Goal: Find specific page/section: Find specific page/section

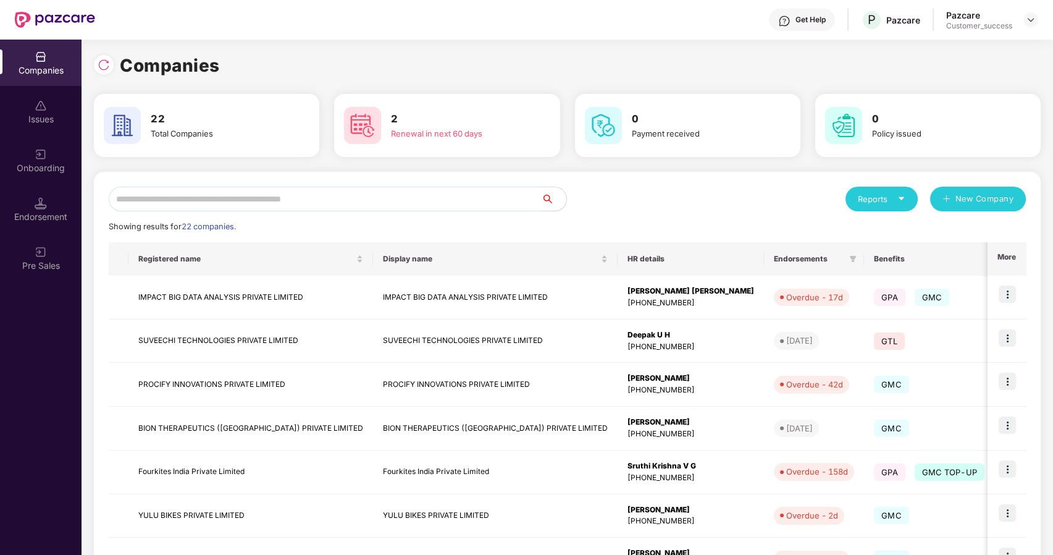
click at [272, 201] on input "text" at bounding box center [325, 199] width 433 height 25
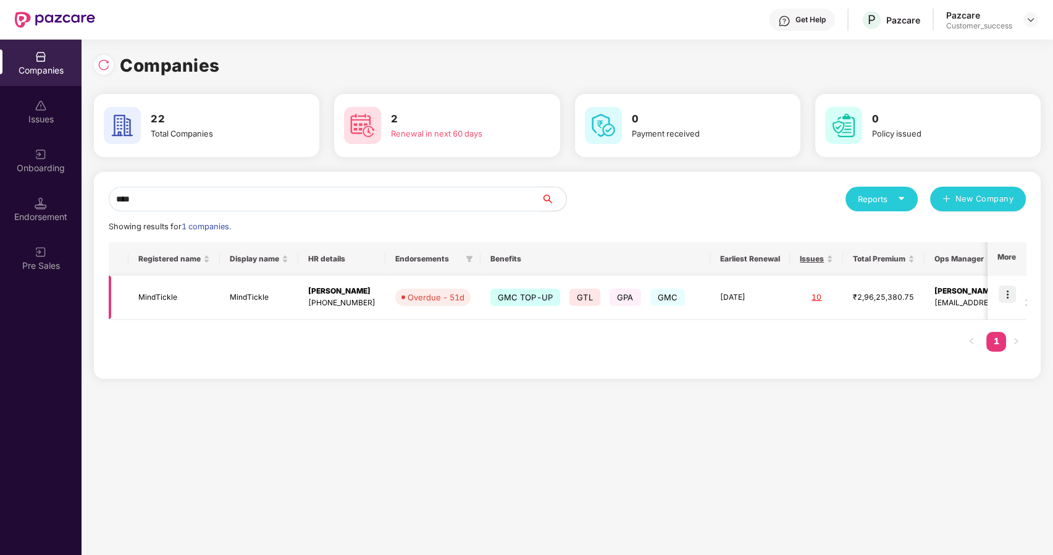
type input "****"
click at [178, 286] on td "MindTickle" at bounding box center [173, 297] width 91 height 44
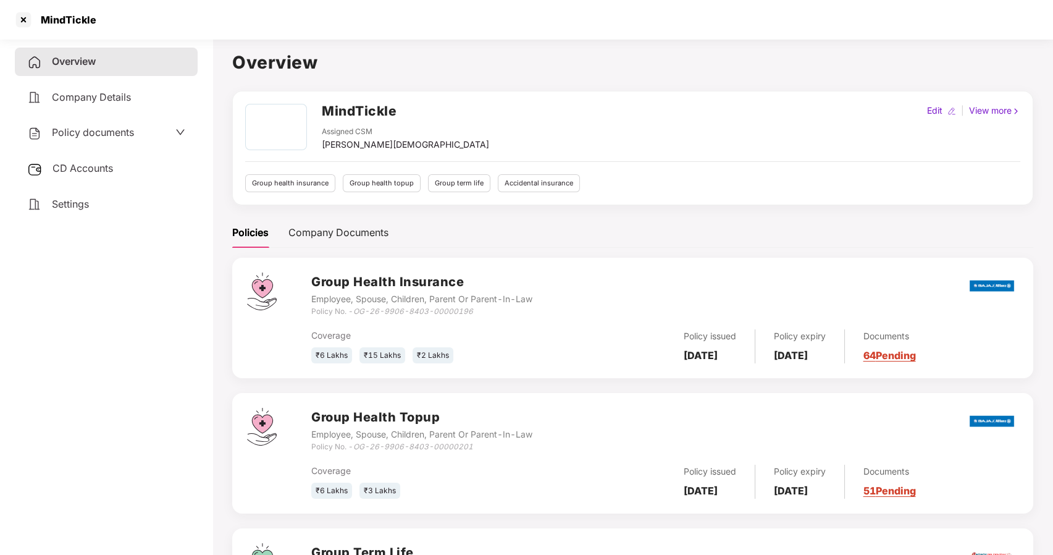
click at [76, 136] on span "Policy documents" at bounding box center [93, 132] width 82 height 12
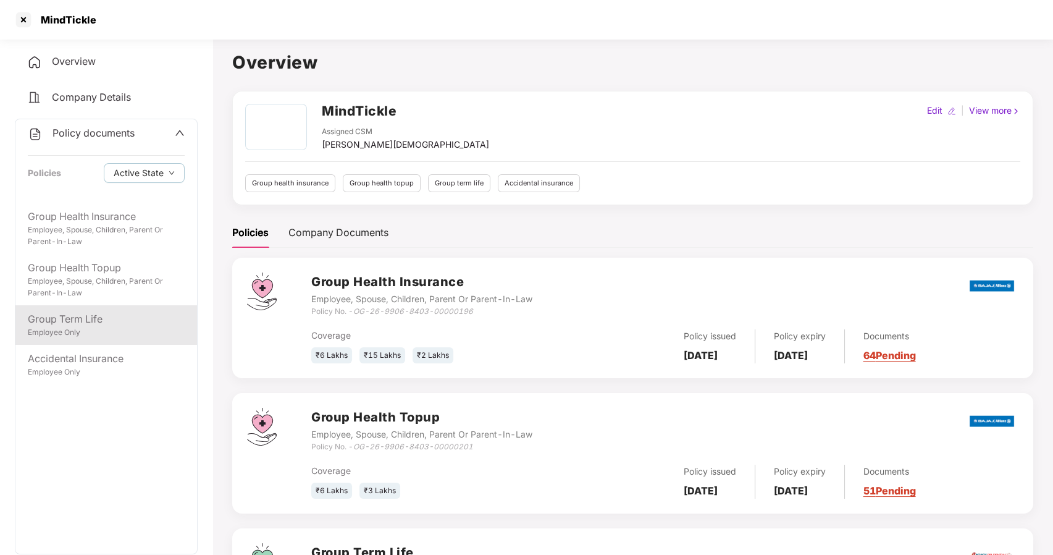
click at [83, 321] on div "Group Term Life" at bounding box center [106, 318] width 157 height 15
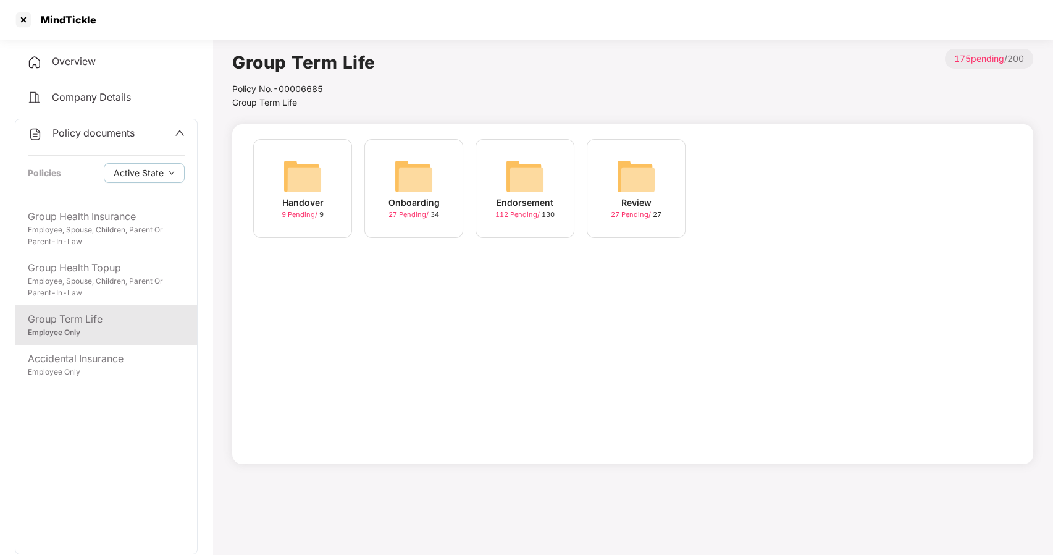
click at [512, 171] on img at bounding box center [525, 176] width 40 height 40
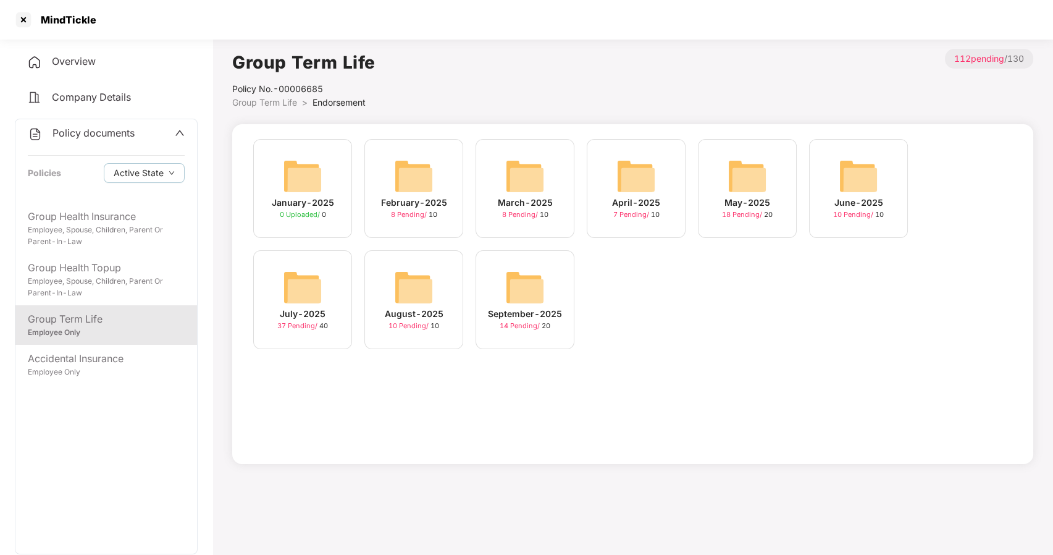
click at [512, 171] on img at bounding box center [525, 176] width 40 height 40
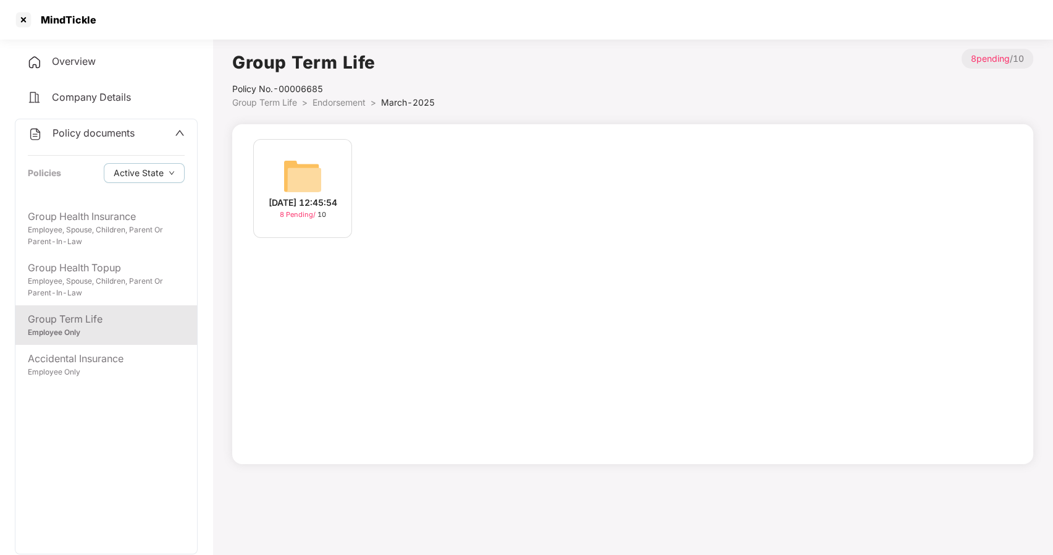
click at [335, 104] on span "Endorsement" at bounding box center [339, 102] width 53 height 11
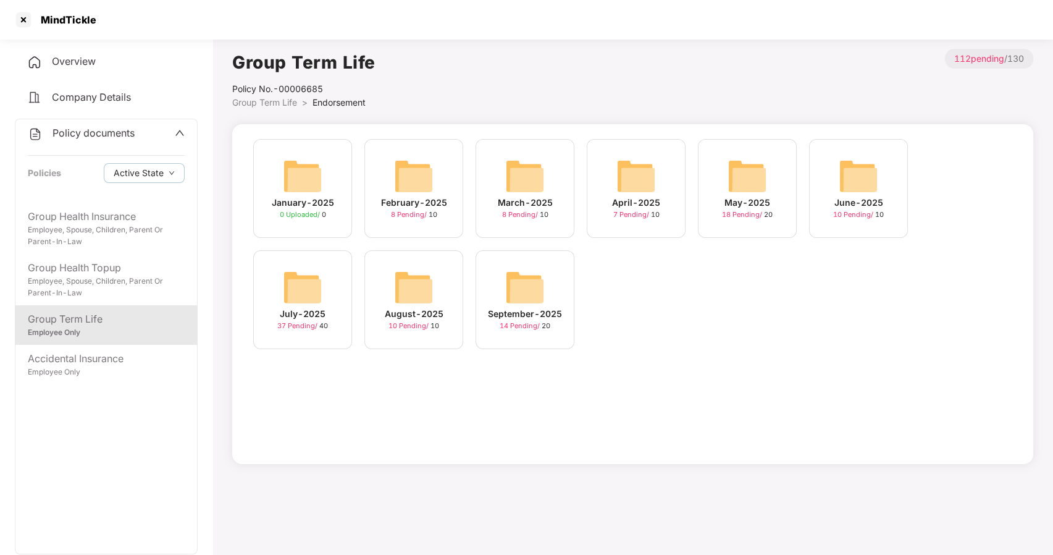
click at [523, 284] on img at bounding box center [525, 287] width 40 height 40
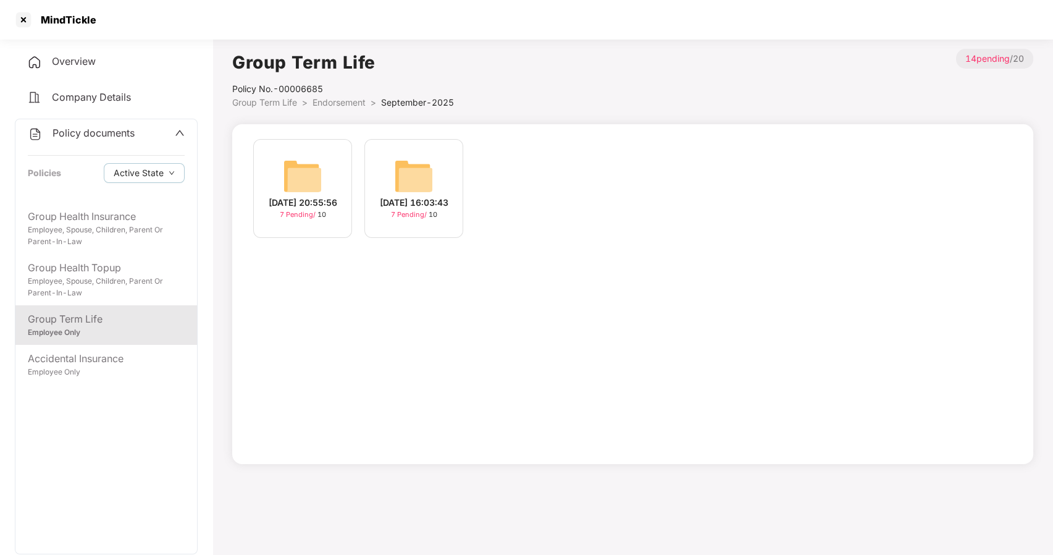
click at [287, 177] on img at bounding box center [303, 176] width 40 height 40
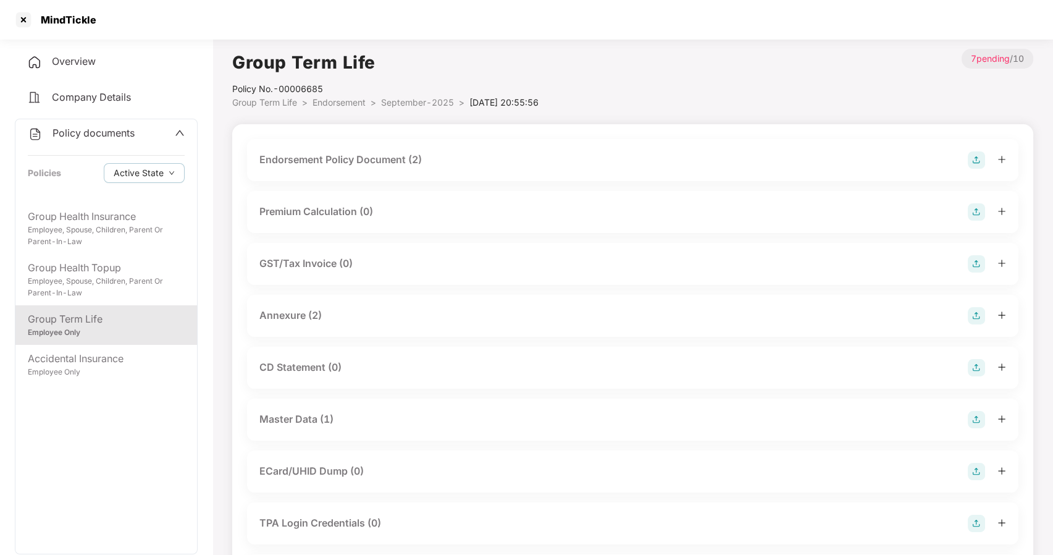
click at [291, 411] on div "Master Data (1)" at bounding box center [296, 418] width 74 height 15
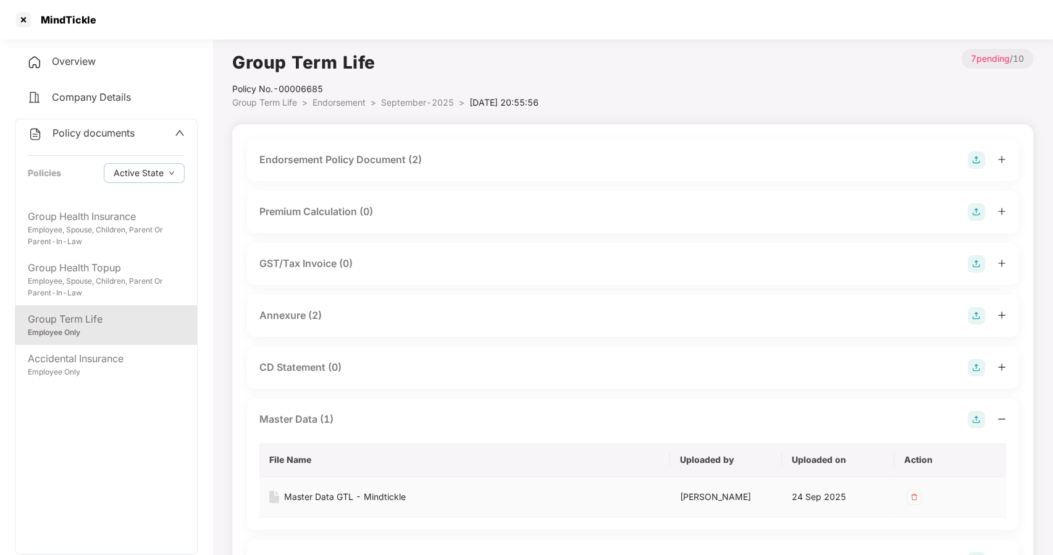
click at [322, 490] on div "Master Data GTL - Mindtickle" at bounding box center [345, 497] width 122 height 14
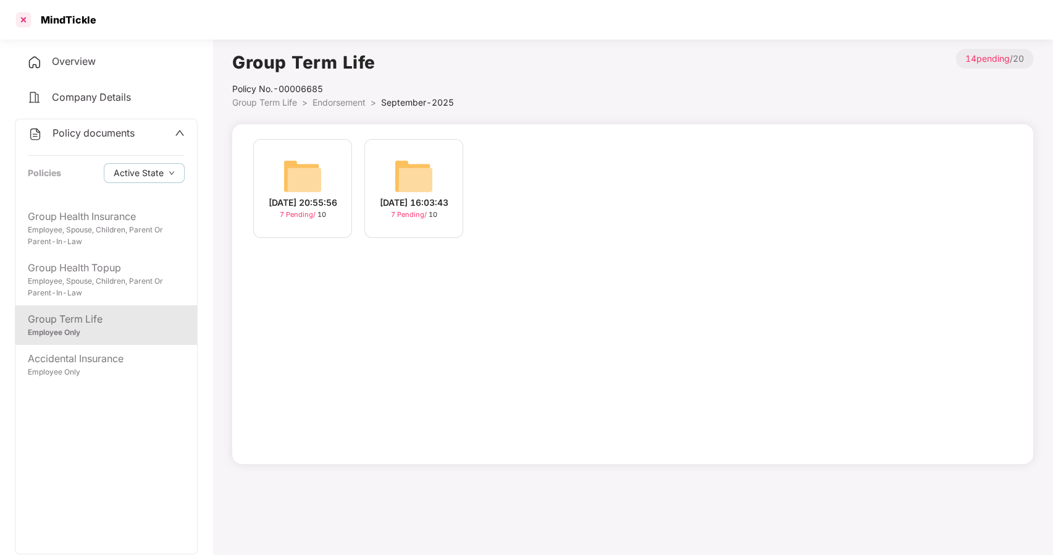
click at [22, 20] on div at bounding box center [24, 20] width 20 height 20
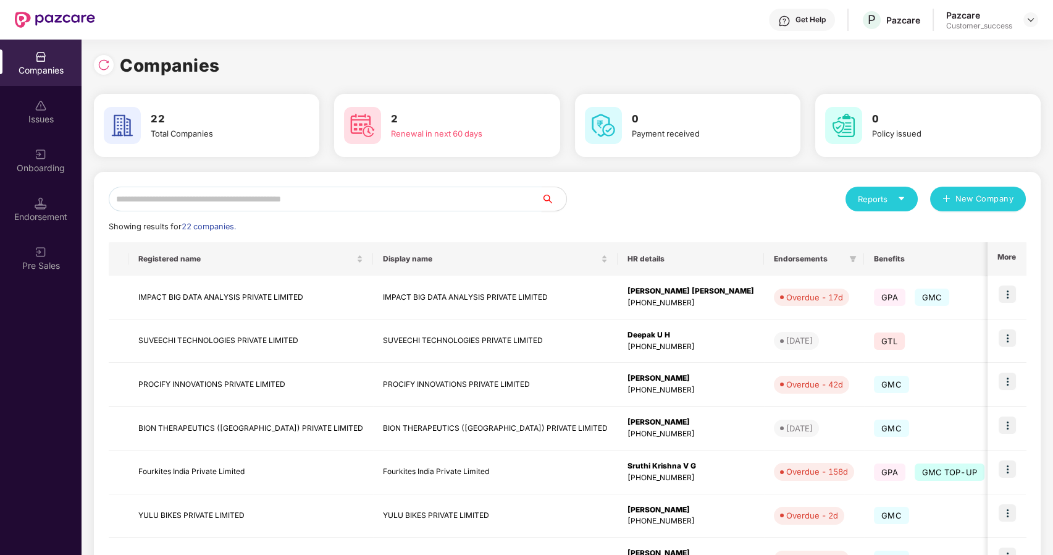
click at [162, 204] on input "text" at bounding box center [325, 199] width 433 height 25
click at [1013, 290] on img at bounding box center [1007, 293] width 17 height 17
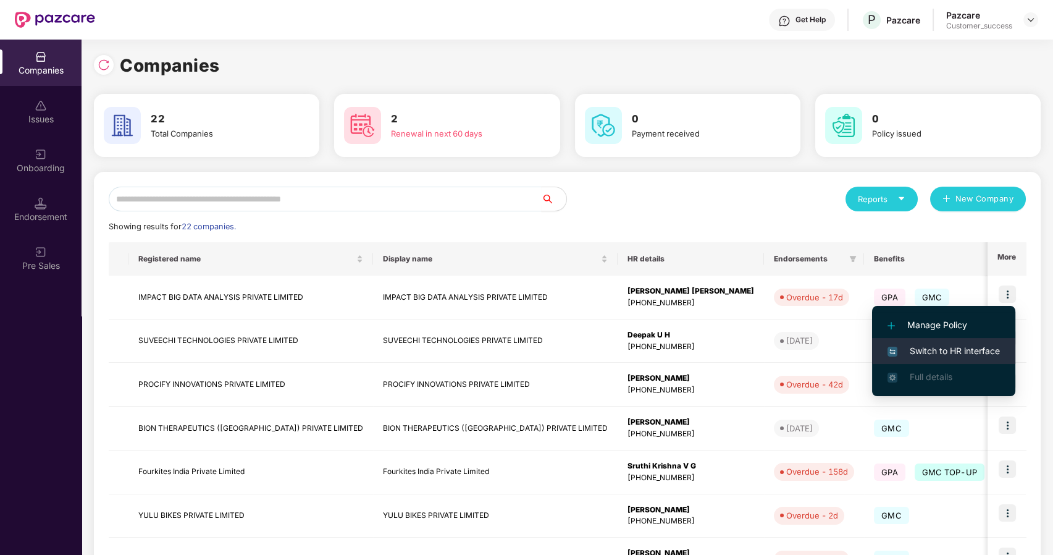
click at [940, 345] on span "Switch to HR interface" at bounding box center [944, 351] width 112 height 14
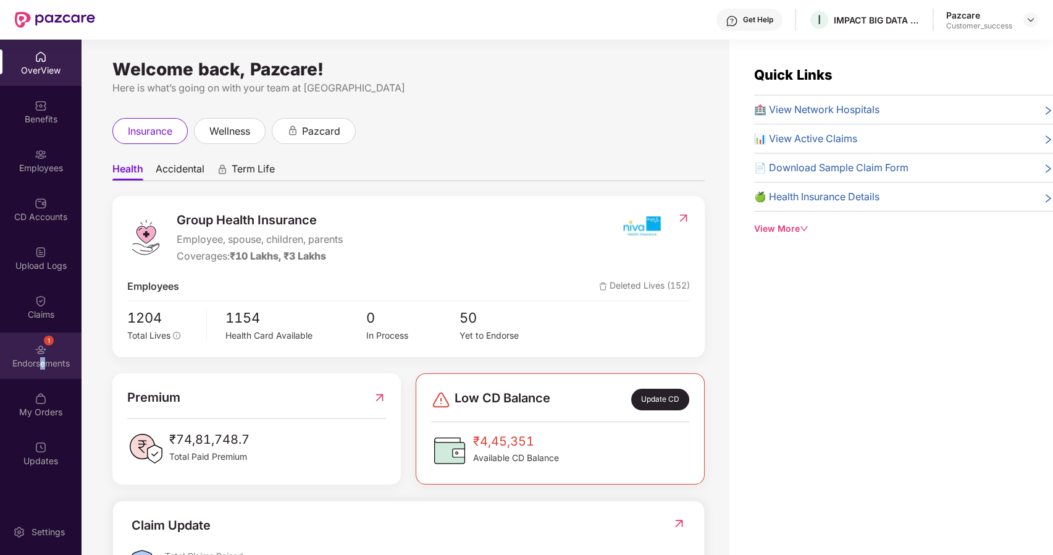
click at [43, 357] on div "Endorsements" at bounding box center [41, 363] width 82 height 12
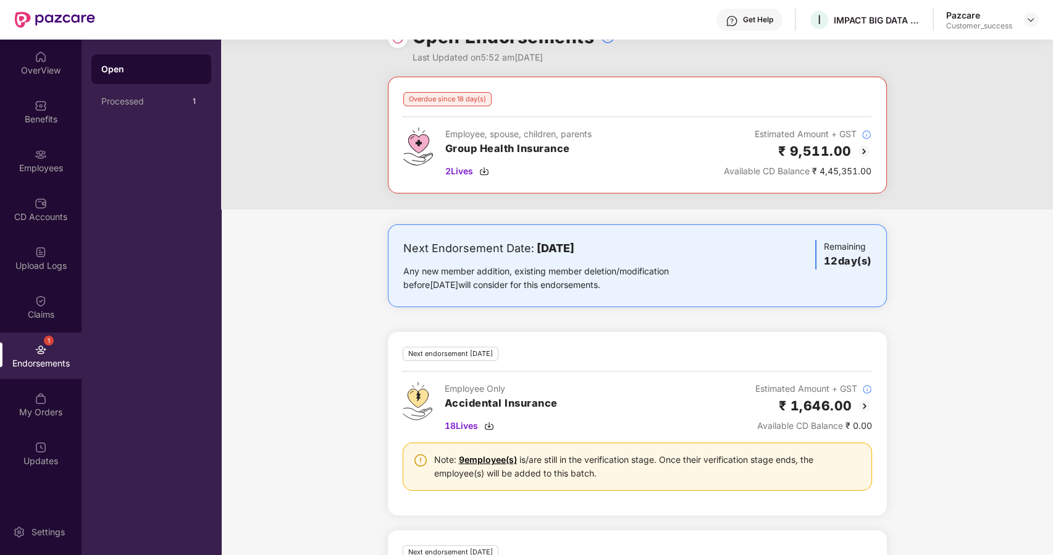
scroll to position [44, 0]
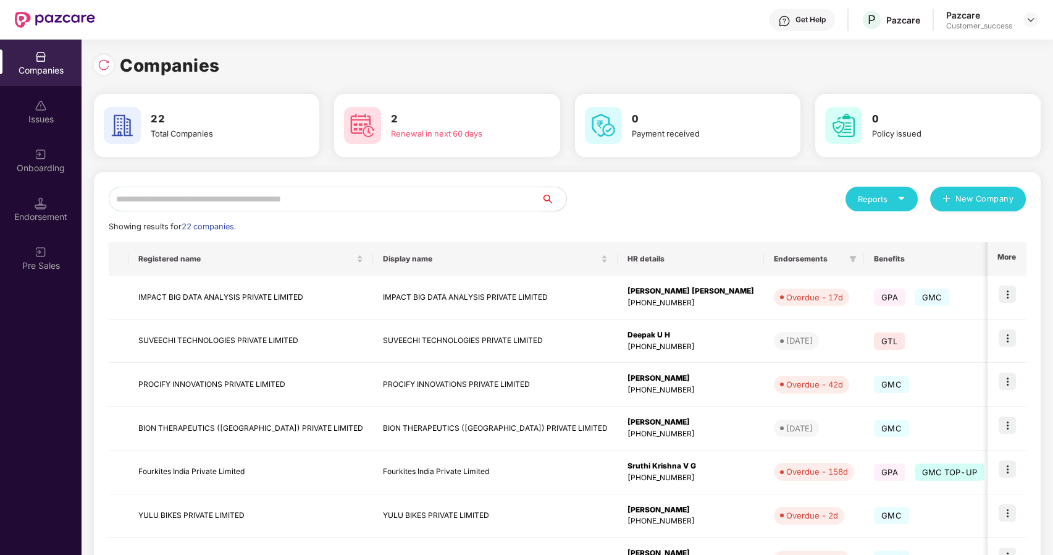
click at [150, 203] on input "text" at bounding box center [325, 199] width 433 height 25
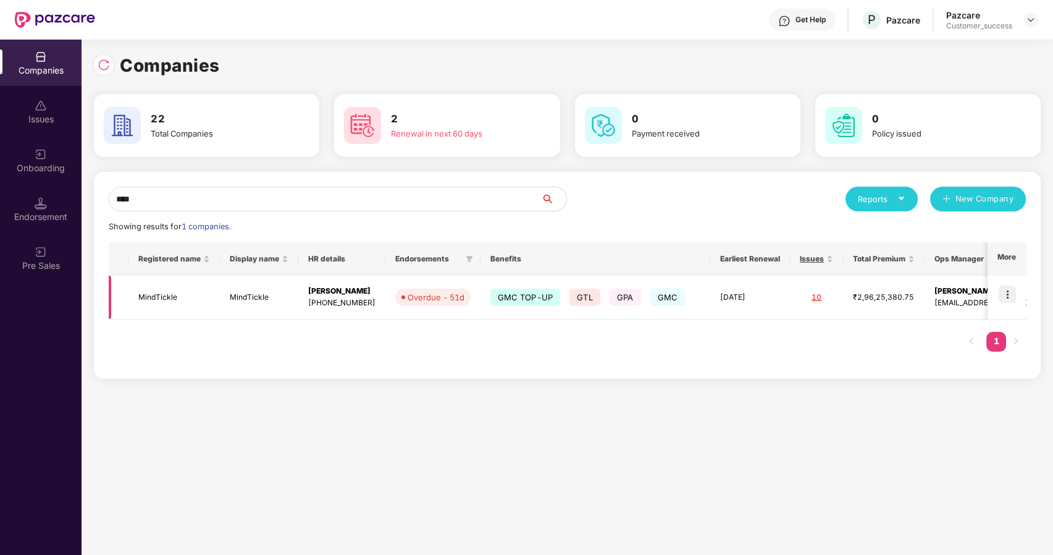
type input "****"
click at [149, 293] on td "MindTickle" at bounding box center [173, 297] width 91 height 44
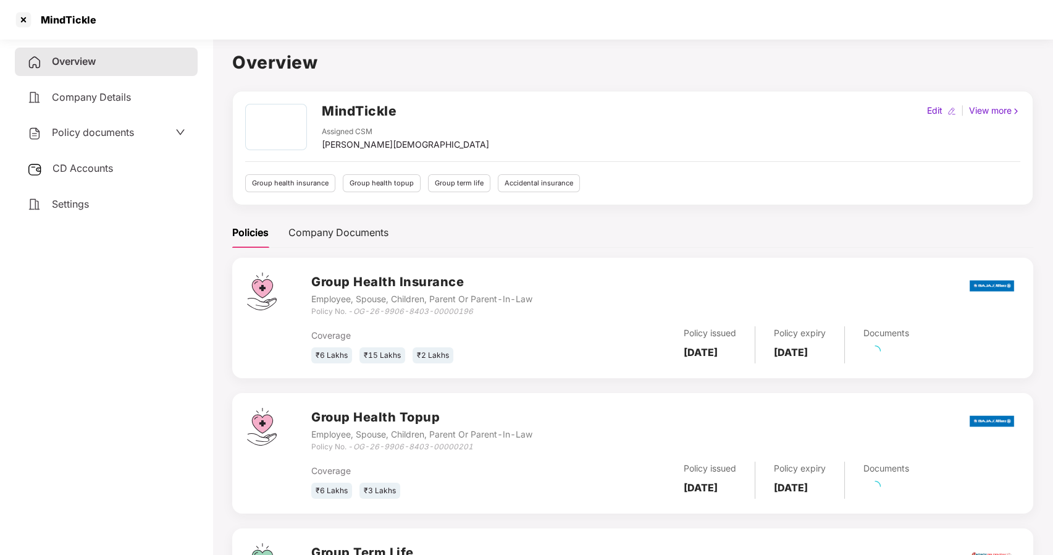
click at [109, 133] on span "Policy documents" at bounding box center [93, 132] width 82 height 12
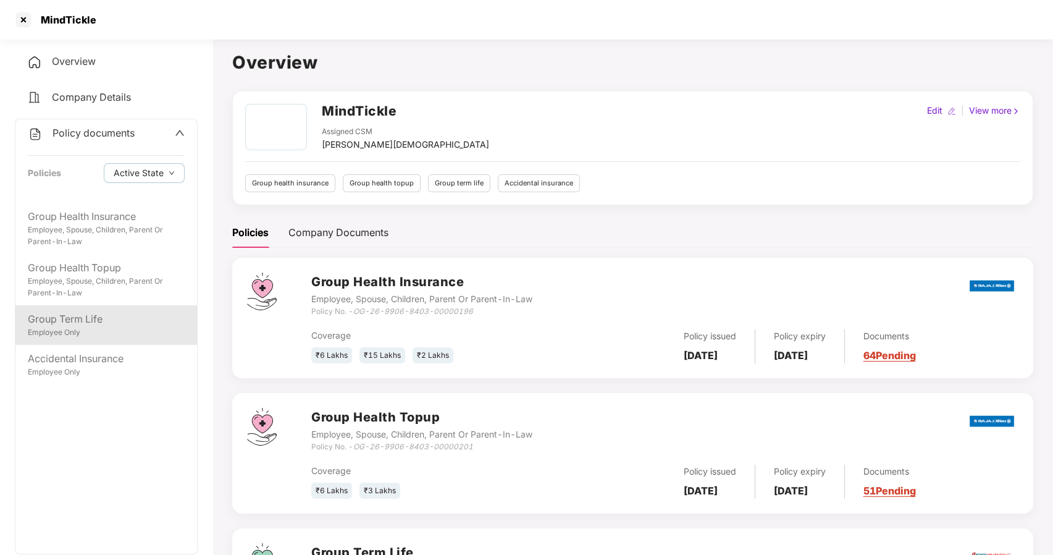
click at [82, 337] on div "Employee Only" at bounding box center [106, 333] width 157 height 12
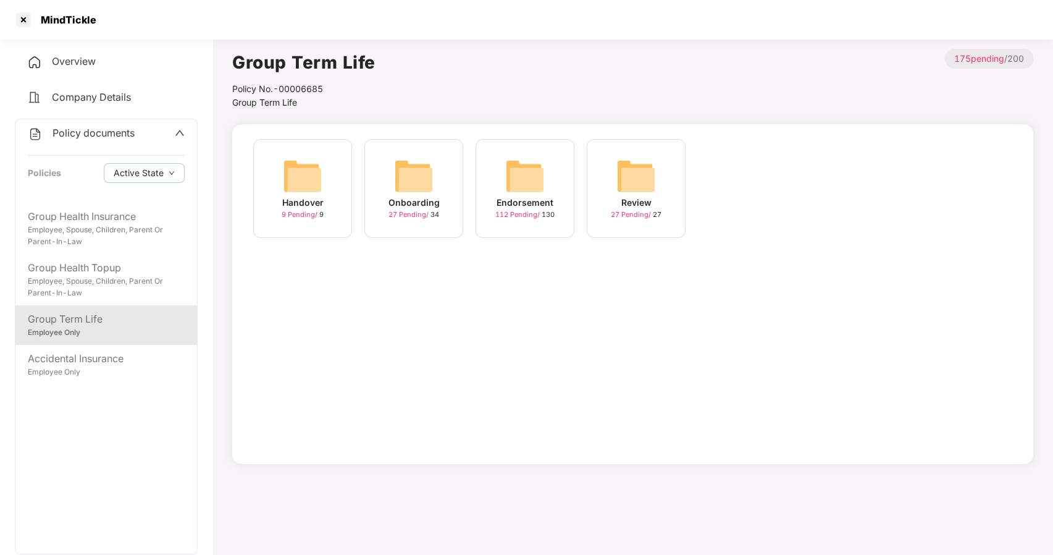
click at [540, 184] on img at bounding box center [525, 176] width 40 height 40
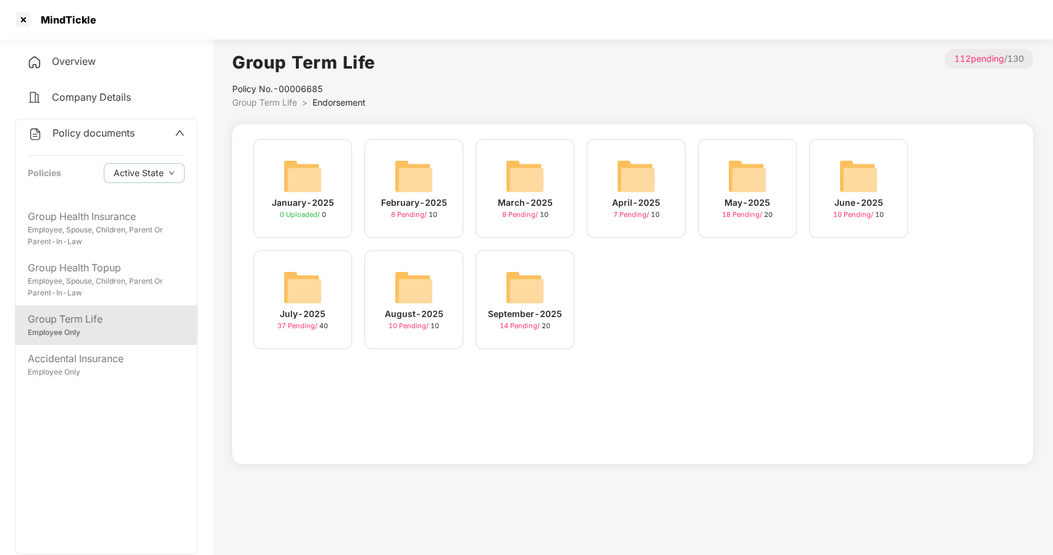
click at [549, 299] on div "September-2025 14 Pending / 20" at bounding box center [525, 299] width 99 height 99
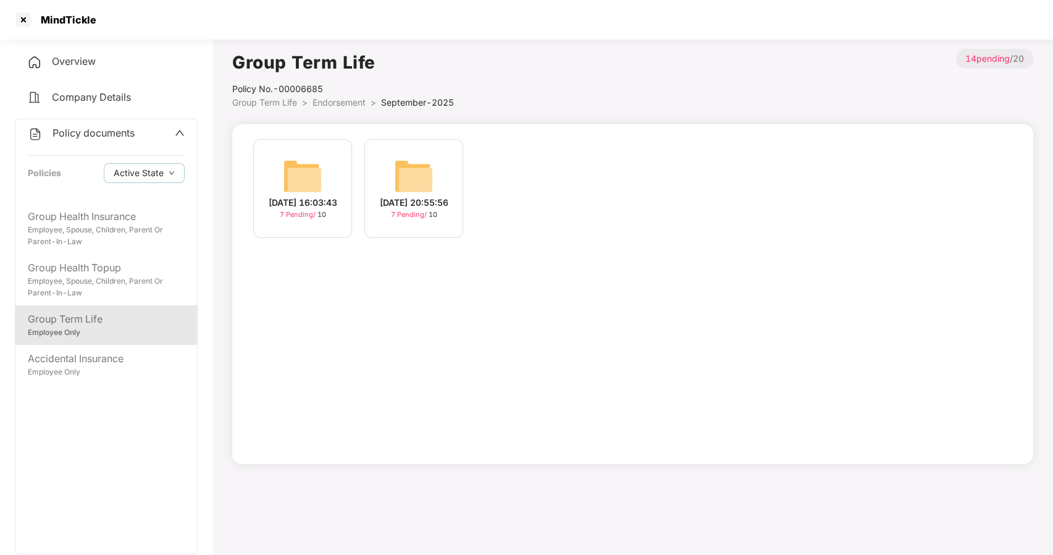
click at [396, 196] on div "[DATE] 20:55:56" at bounding box center [414, 203] width 69 height 14
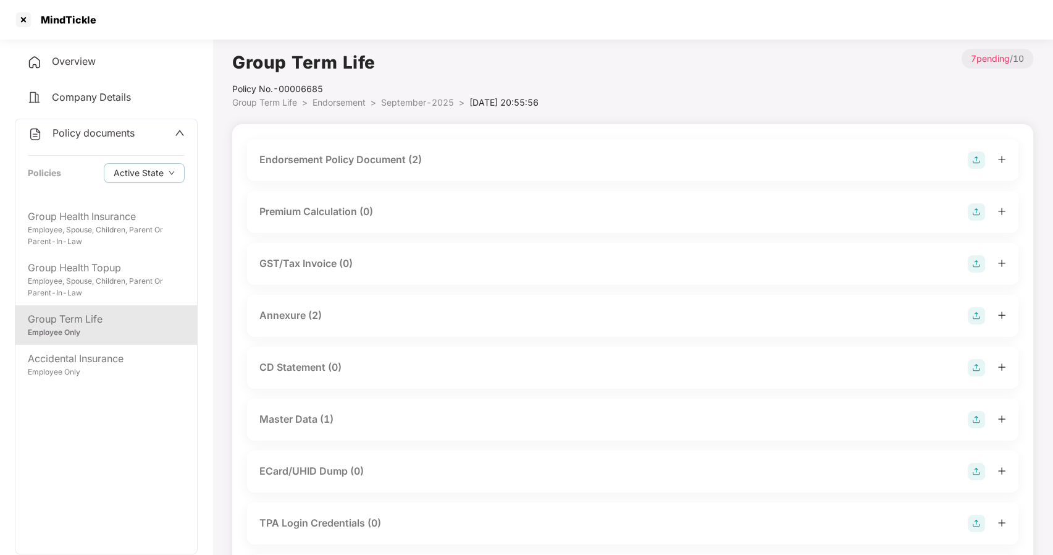
click at [305, 422] on div "Master Data (1)" at bounding box center [296, 418] width 74 height 15
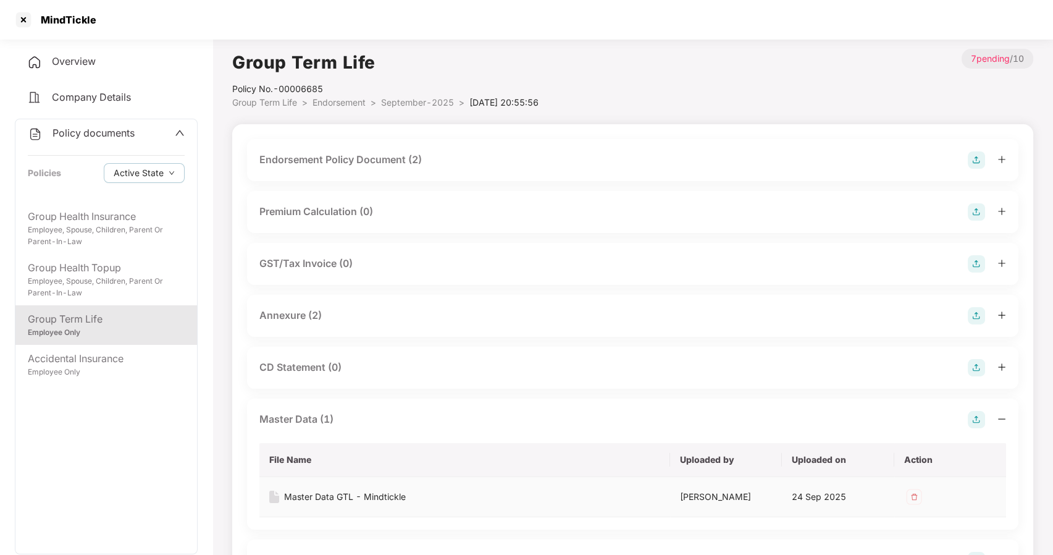
click at [321, 492] on div "Master Data GTL - Mindtickle" at bounding box center [345, 497] width 122 height 14
